Goal: Transaction & Acquisition: Purchase product/service

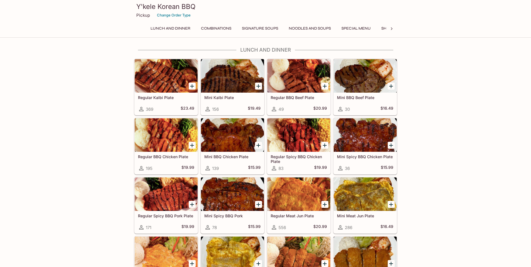
click at [393, 27] on icon at bounding box center [392, 29] width 6 height 6
click at [377, 27] on button "Catering" at bounding box center [373, 29] width 26 height 8
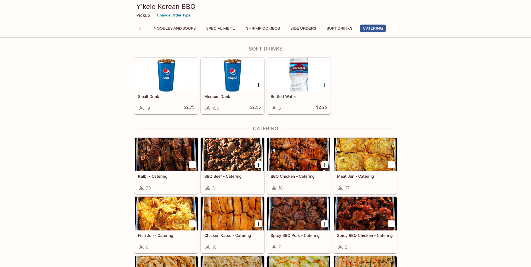
scroll to position [1110, 0]
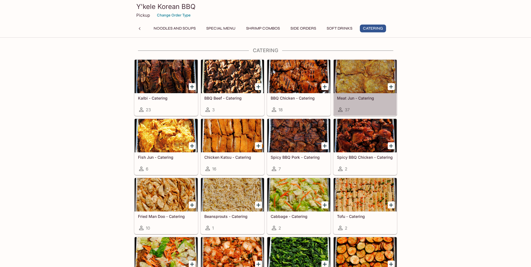
click at [353, 86] on div at bounding box center [365, 76] width 63 height 33
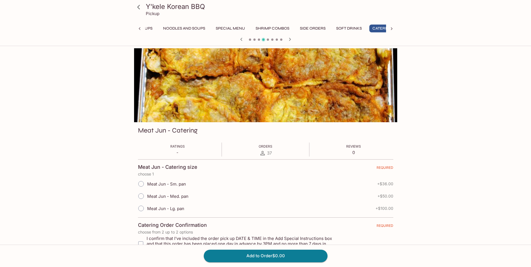
scroll to position [0, 138]
click at [143, 183] on input "Meat Jun - Sm. pan" at bounding box center [141, 184] width 12 height 12
radio input "true"
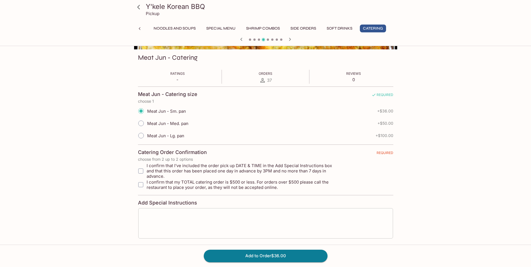
scroll to position [84, 0]
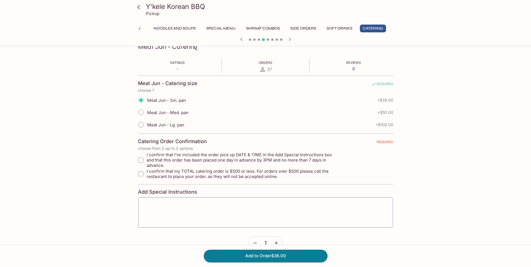
click at [139, 158] on input "I confirm that I’ve included the order pick up DATE & TIME in the Add Special I…" at bounding box center [140, 159] width 11 height 11
checkbox input "true"
click at [141, 169] on input "I confirm that my TOTAL catering order is $500 or less. For orders over $500 pl…" at bounding box center [140, 173] width 11 height 11
checkbox input "true"
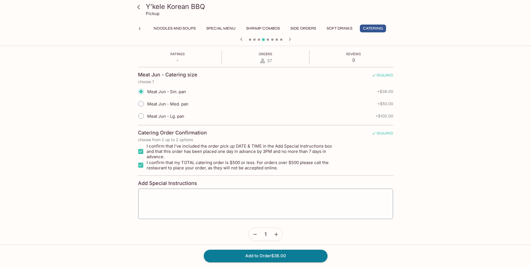
scroll to position [93, 0]
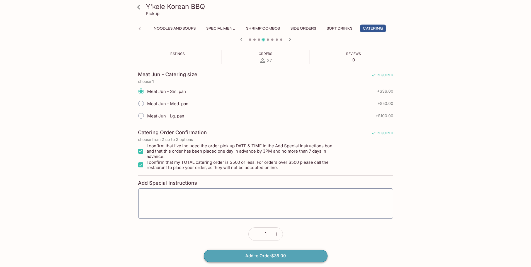
click at [294, 255] on button "Add to Order $36.00" at bounding box center [266, 256] width 124 height 12
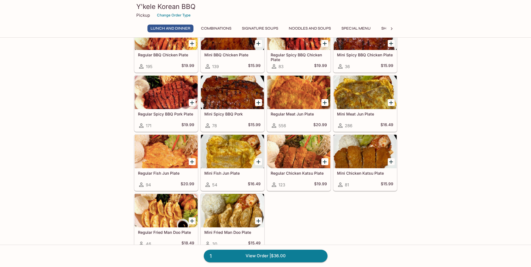
scroll to position [112, 0]
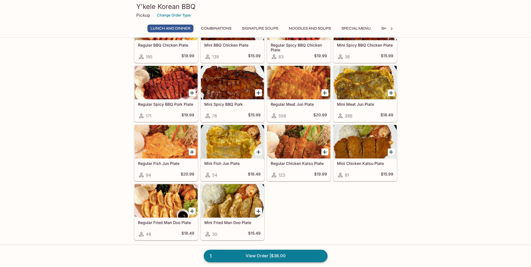
click at [261, 257] on link "1 View Order | $36.00" at bounding box center [266, 256] width 124 height 12
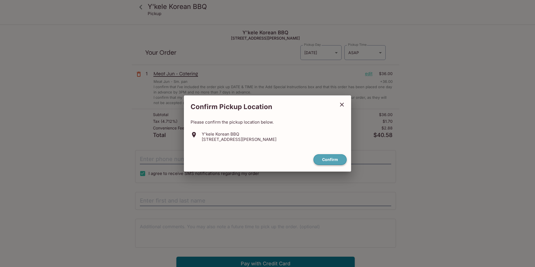
click at [325, 160] on button "Confirm" at bounding box center [330, 159] width 33 height 11
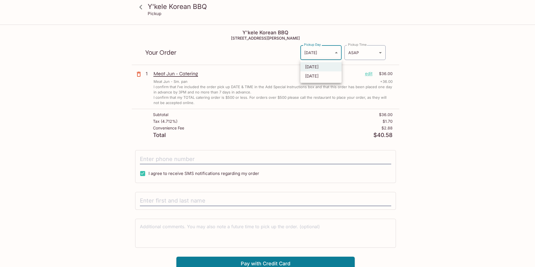
click at [319, 54] on body "Y'kele Korean BBQ Pickup Y'kele Korean BBQ 94-[STREET_ADDRESS] Your Order Picku…" at bounding box center [267, 158] width 535 height 267
click at [321, 49] on div at bounding box center [267, 133] width 535 height 267
click at [373, 55] on body "Y'kele Korean BBQ Pickup Y'kele Korean BBQ 94-[STREET_ADDRESS] Your Order Picku…" at bounding box center [267, 158] width 535 height 267
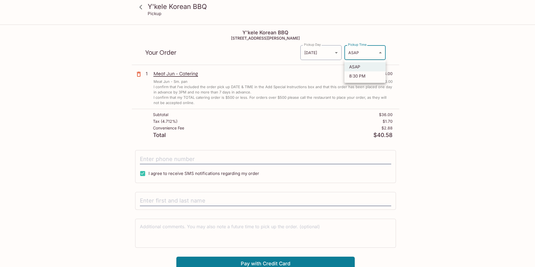
click at [373, 55] on div at bounding box center [267, 133] width 535 height 267
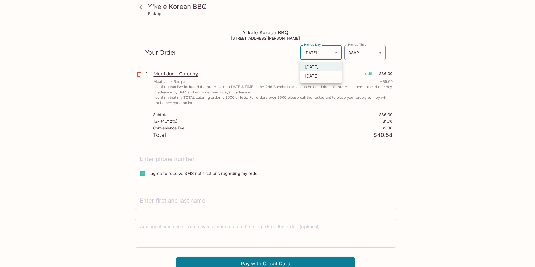
click at [310, 54] on body "Y'kele Korean BBQ Pickup Y'kele Korean BBQ 94-[STREET_ADDRESS] Your Order Picku…" at bounding box center [267, 158] width 535 height 267
click at [359, 115] on div at bounding box center [267, 133] width 535 height 267
click at [269, 121] on div "Tax ( 4.712% ) $1.70" at bounding box center [273, 122] width 240 height 7
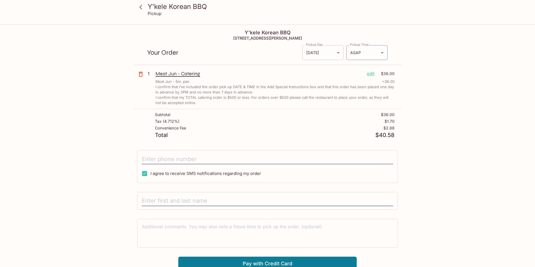
click at [319, 57] on body "Y'kele Korean BBQ Pickup Y'kele Korean BBQ 94-[STREET_ADDRESS] Your Order Picku…" at bounding box center [267, 158] width 535 height 267
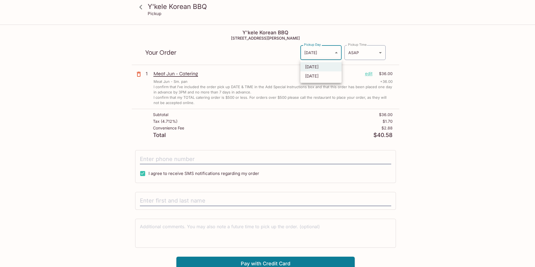
click at [320, 73] on li "[DATE]" at bounding box center [321, 75] width 41 height 9
type input "[DATE]"
type input "[DATE]T20:00:00.000000Z"
click at [319, 51] on body "Y'kele Korean BBQ Pickup Y'kele Korean BBQ 94-[STREET_ADDRESS] Your Order Picku…" at bounding box center [267, 158] width 535 height 267
click at [309, 66] on li "[DATE]" at bounding box center [321, 66] width 41 height 9
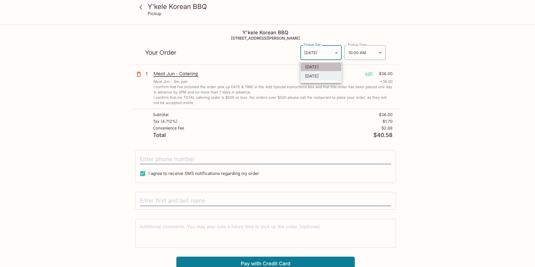
type input "[DATE]"
type input "ASAP"
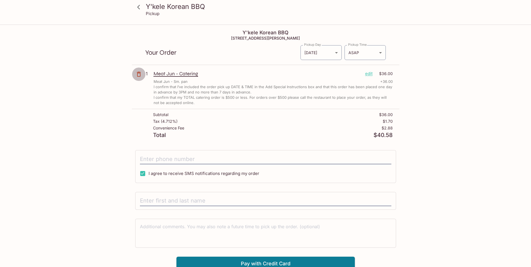
click at [140, 77] on icon "button" at bounding box center [138, 74] width 7 height 7
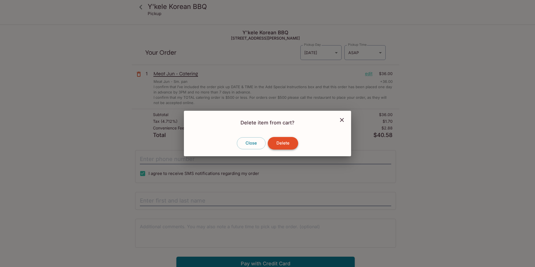
click at [289, 144] on button "Delete" at bounding box center [283, 143] width 30 height 12
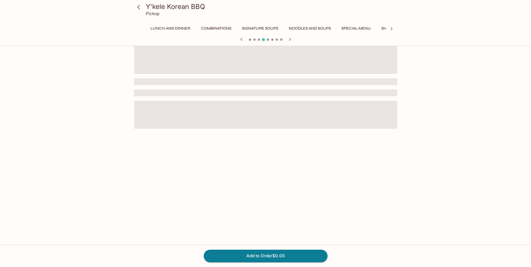
scroll to position [0, 138]
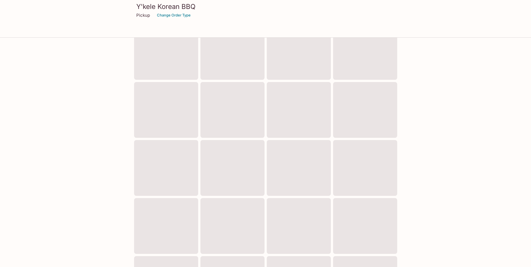
scroll to position [137, 0]
